Goal: Find specific page/section: Find specific page/section

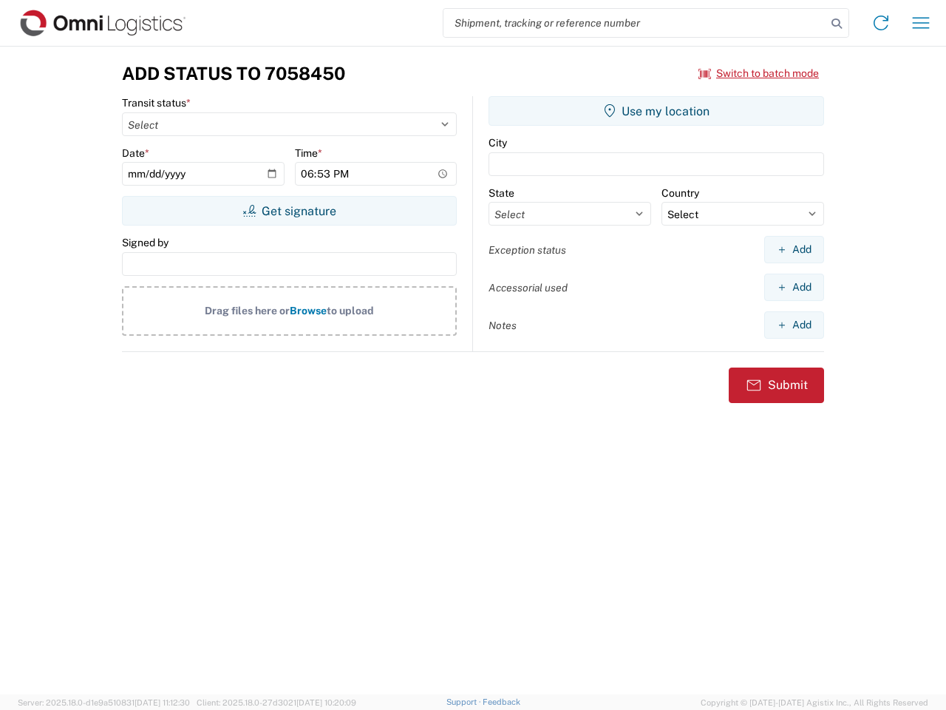
click at [635, 23] on input "search" at bounding box center [635, 23] width 383 height 28
click at [837, 24] on icon at bounding box center [836, 23] width 21 height 21
click at [881, 23] on icon at bounding box center [881, 23] width 24 height 24
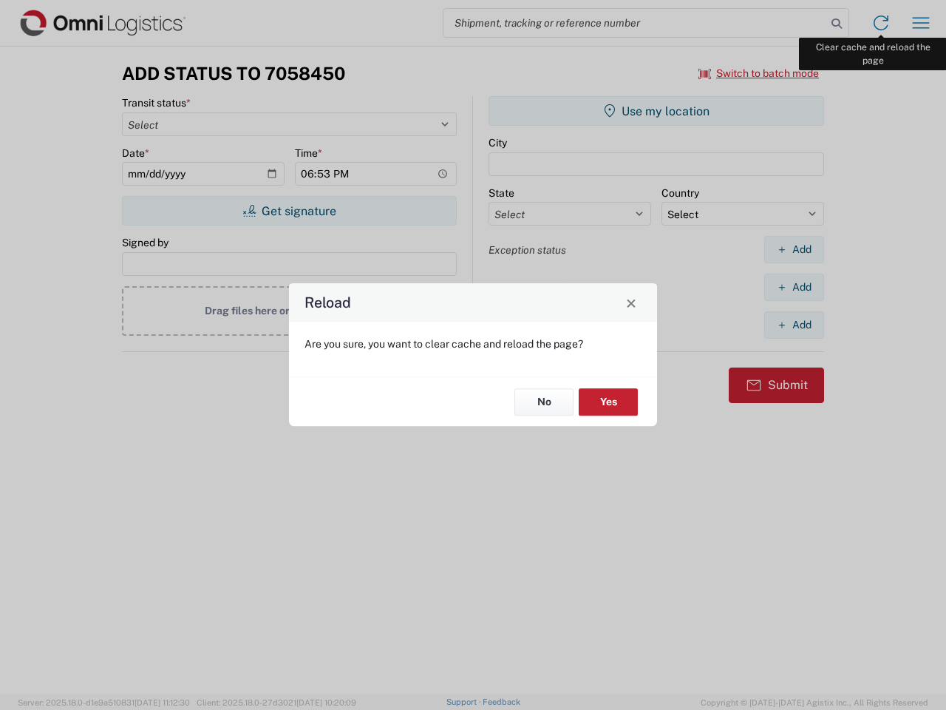
click at [921, 23] on div "Reload Are you sure, you want to clear cache and reload the page? No Yes" at bounding box center [473, 355] width 946 height 710
click at [759, 73] on div "Reload Are you sure, you want to clear cache and reload the page? No Yes" at bounding box center [473, 355] width 946 height 710
click at [289, 211] on div "Reload Are you sure, you want to clear cache and reload the page? No Yes" at bounding box center [473, 355] width 946 height 710
click at [656, 111] on div "Reload Are you sure, you want to clear cache and reload the page? No Yes" at bounding box center [473, 355] width 946 height 710
click at [794, 249] on div "Reload Are you sure, you want to clear cache and reload the page? No Yes" at bounding box center [473, 355] width 946 height 710
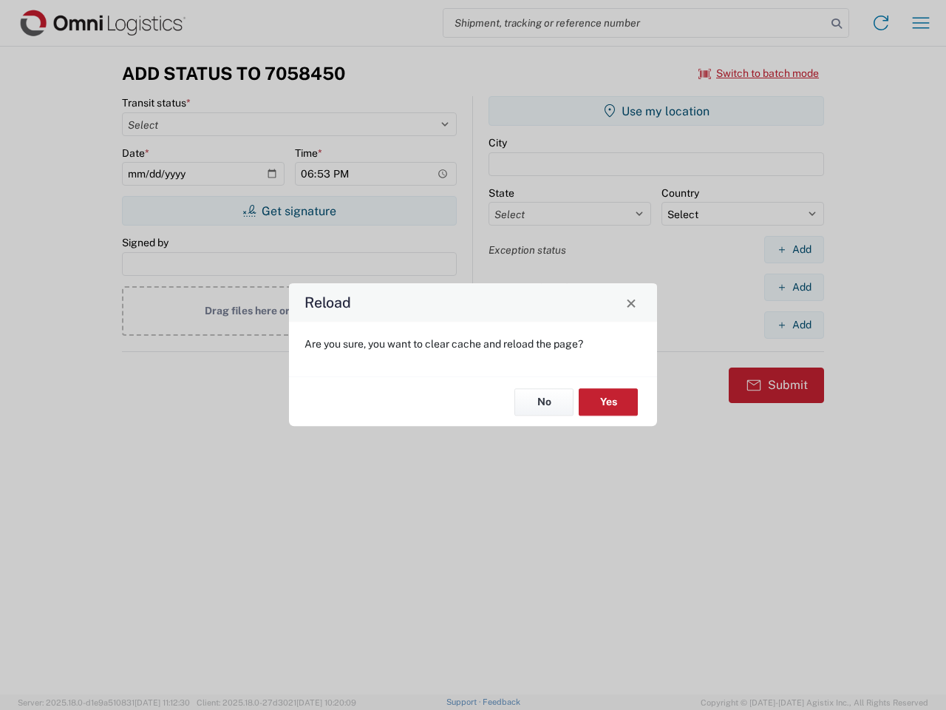
click at [794, 287] on div "Reload Are you sure, you want to clear cache and reload the page? No Yes" at bounding box center [473, 355] width 946 height 710
click at [794, 325] on div "Reload Are you sure, you want to clear cache and reload the page? No Yes" at bounding box center [473, 355] width 946 height 710
